Goal: Task Accomplishment & Management: Manage account settings

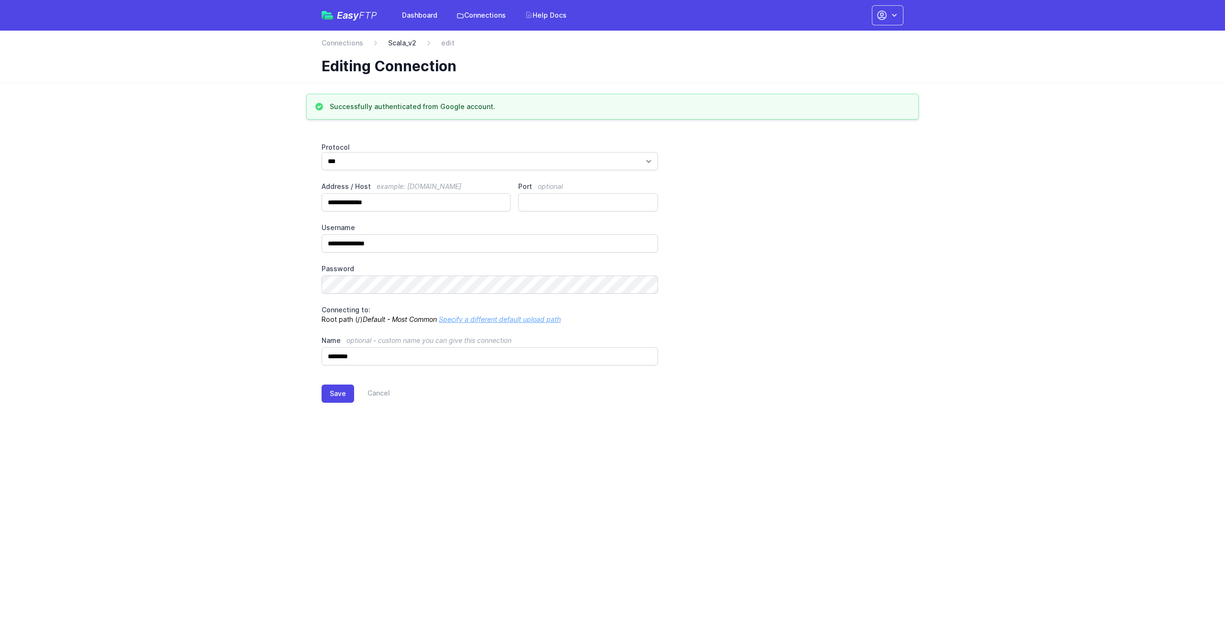
click at [389, 41] on link "Scala_v2" at bounding box center [402, 43] width 28 height 10
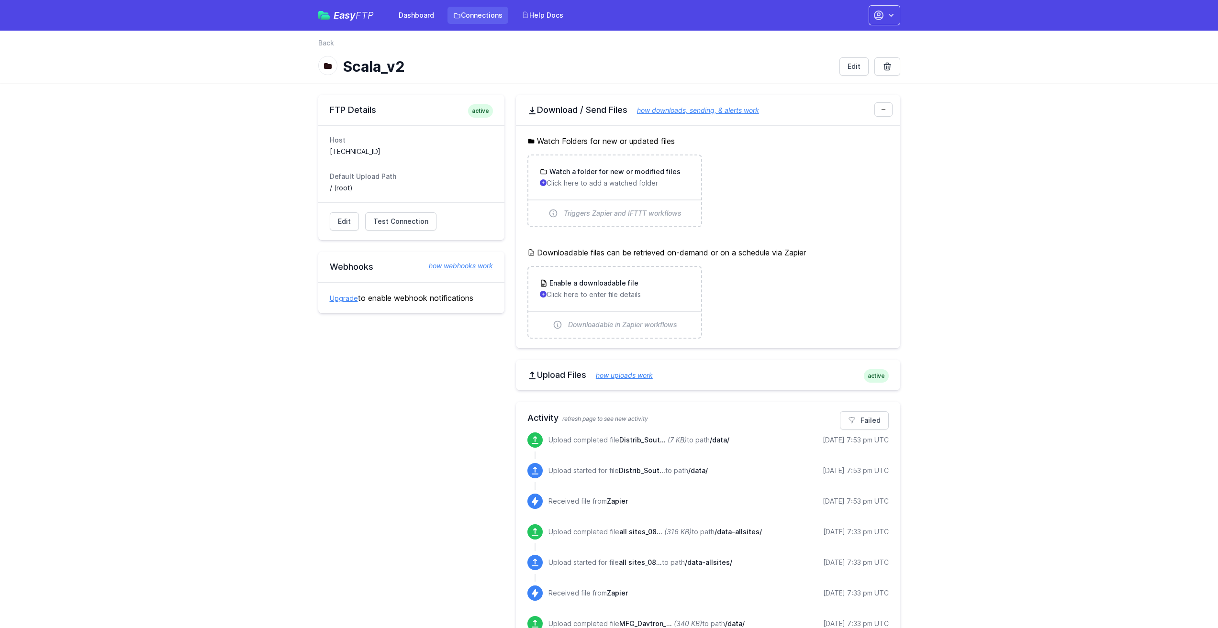
click at [470, 12] on link "Connections" at bounding box center [477, 15] width 61 height 17
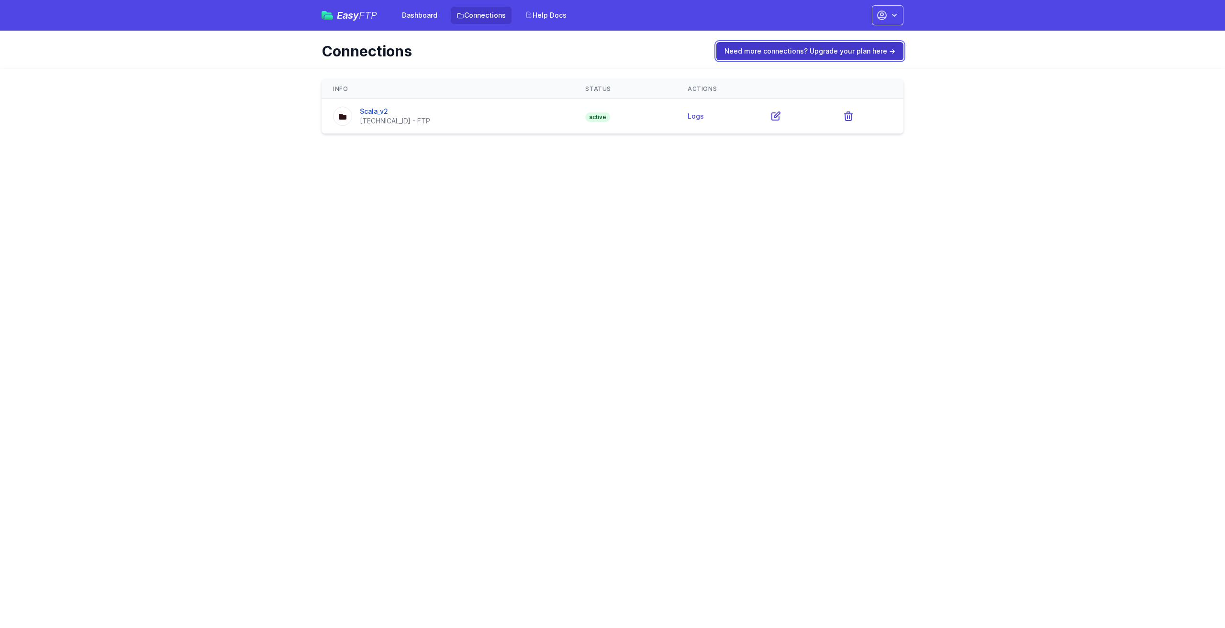
click at [789, 51] on link "Need more connections? Upgrade your plan here →" at bounding box center [809, 51] width 187 height 18
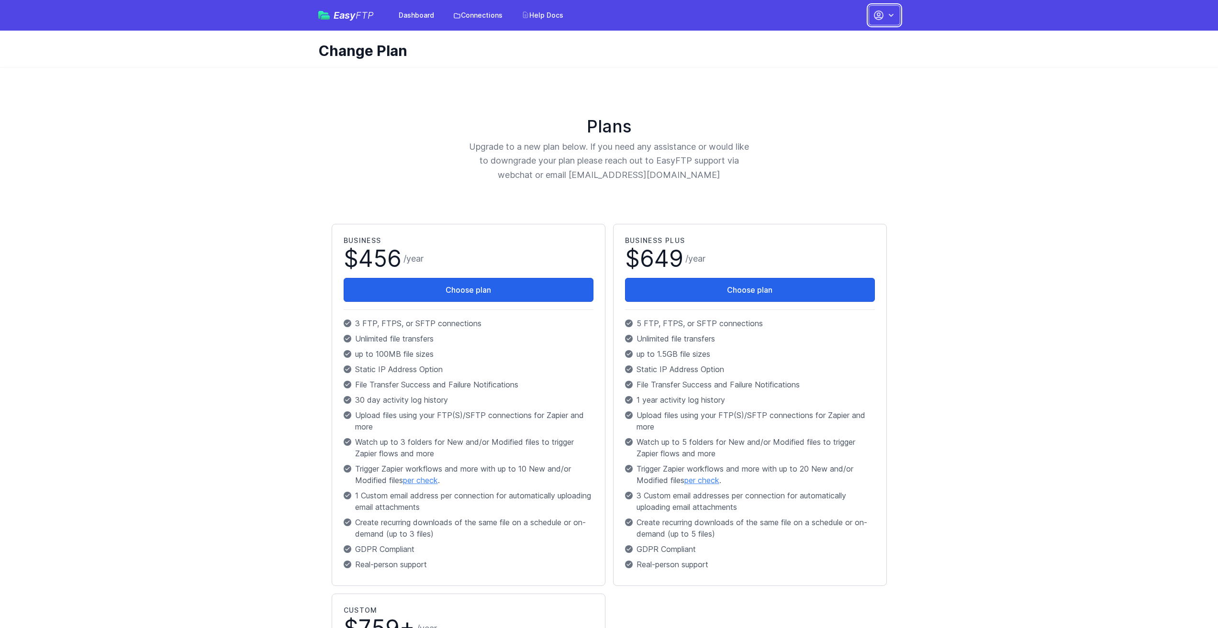
click at [895, 15] on icon "button" at bounding box center [891, 16] width 10 height 10
click at [851, 56] on link "Your Profile" at bounding box center [854, 56] width 92 height 17
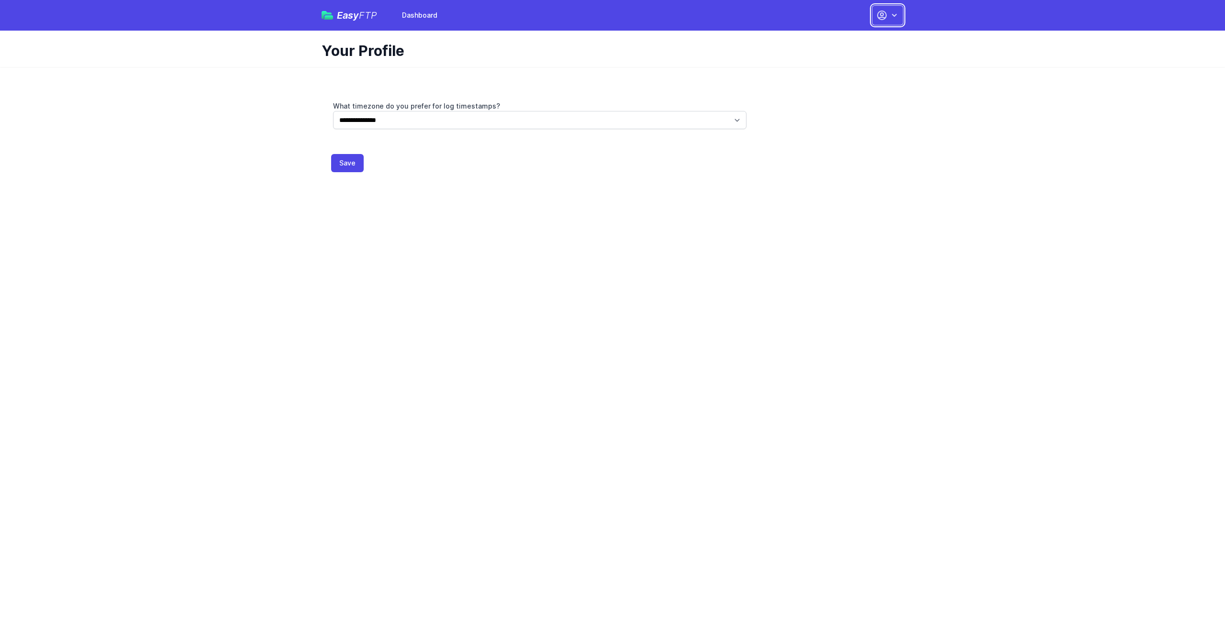
click at [885, 18] on icon "button" at bounding box center [882, 15] width 9 height 9
click at [860, 38] on link "Dashboard" at bounding box center [857, 39] width 92 height 17
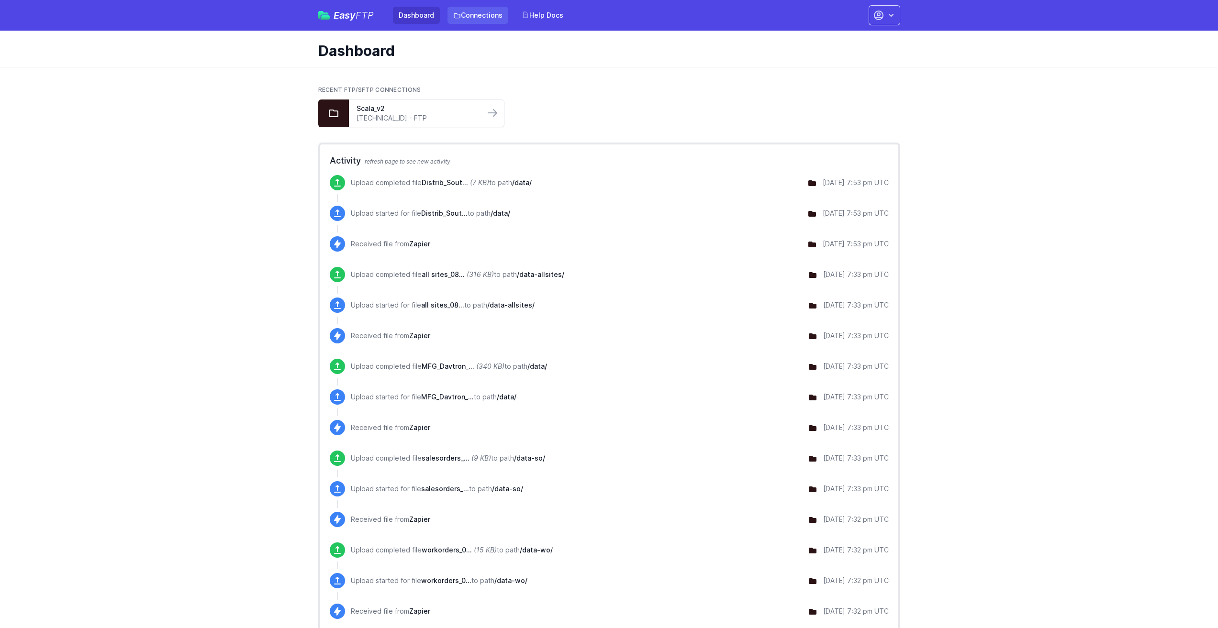
click at [467, 17] on link "Connections" at bounding box center [477, 15] width 61 height 17
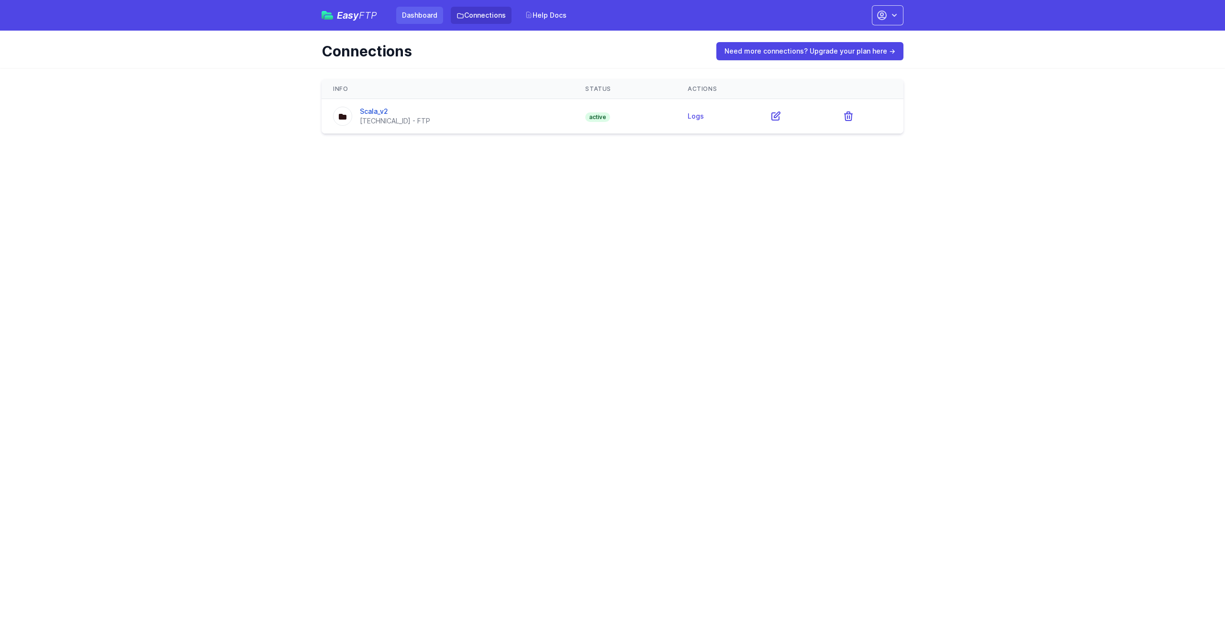
click at [422, 15] on link "Dashboard" at bounding box center [419, 15] width 47 height 17
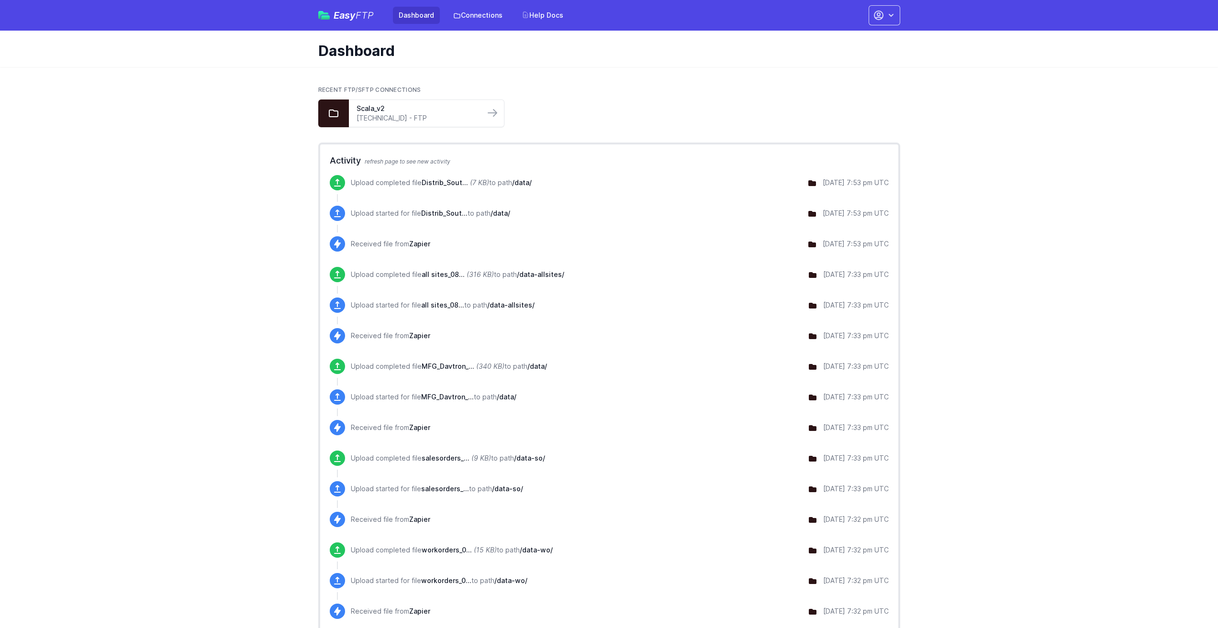
click at [338, 11] on span "Easy FTP" at bounding box center [353, 16] width 40 height 10
click at [878, 9] on button "button" at bounding box center [884, 15] width 32 height 20
click at [868, 33] on link "Account Settings" at bounding box center [854, 39] width 92 height 17
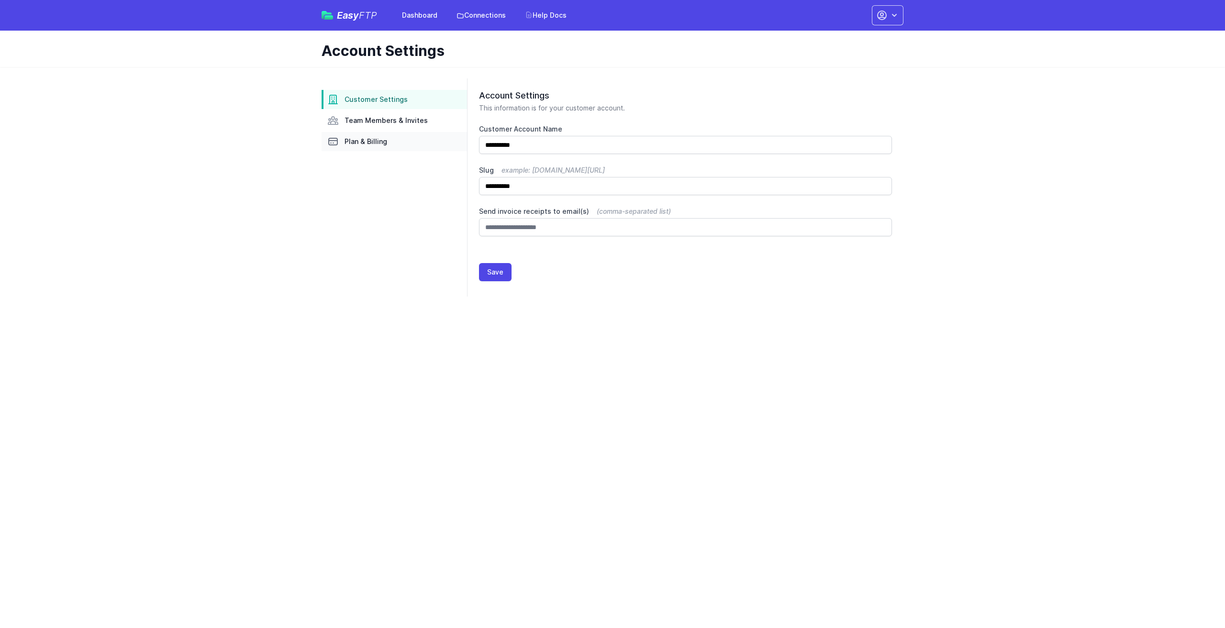
click at [363, 145] on span "Plan & Billing" at bounding box center [366, 142] width 43 height 10
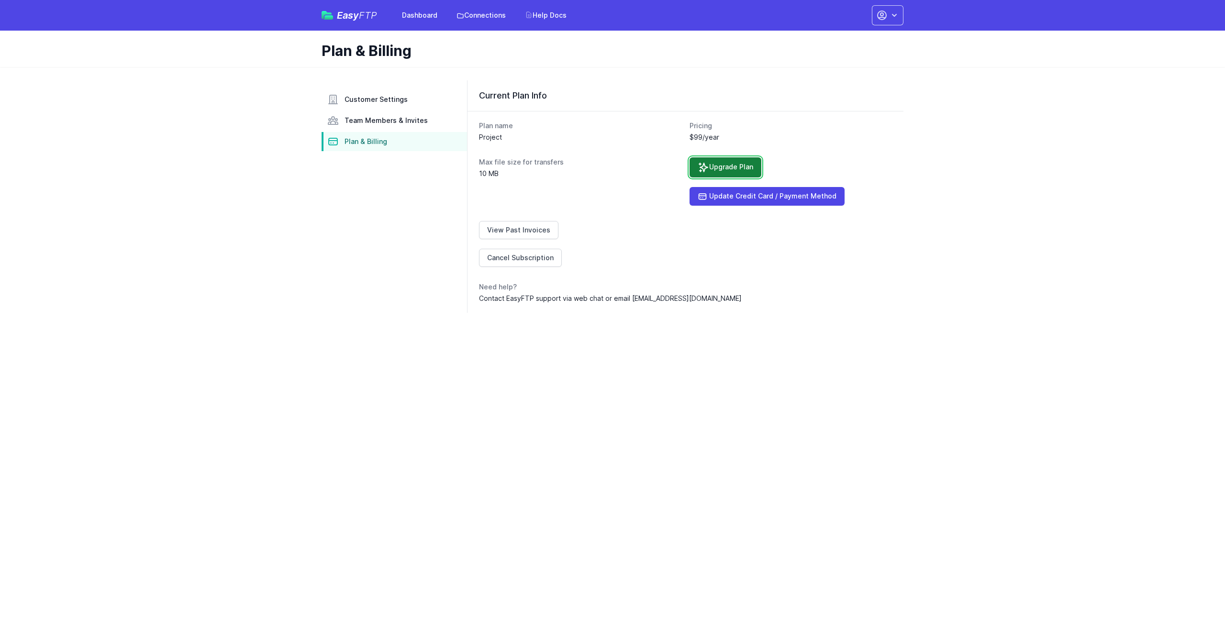
click at [724, 164] on link "Upgrade Plan" at bounding box center [725, 167] width 72 height 20
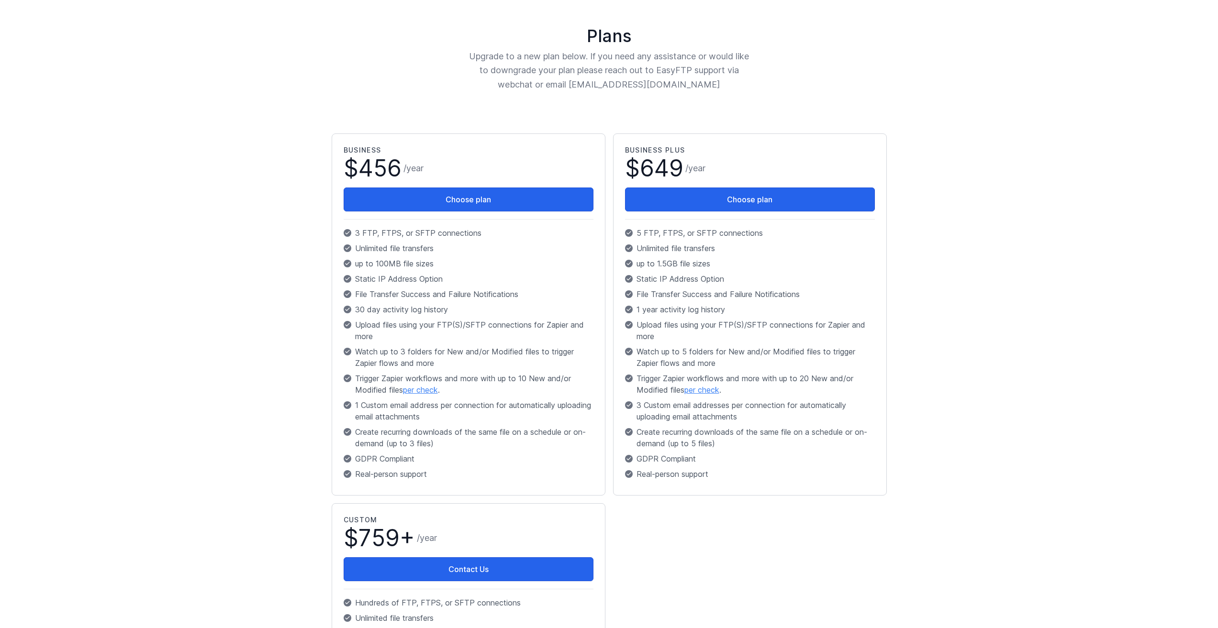
scroll to position [96, 0]
